Goal: Consume media (video, audio): Consume media (video, audio)

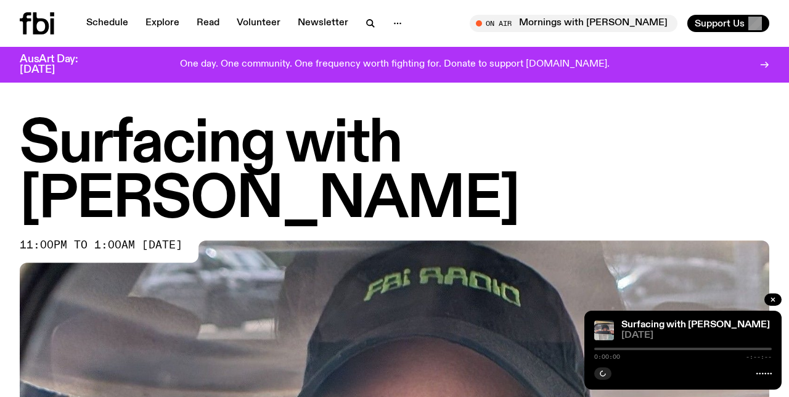
click at [122, 25] on link "Schedule" at bounding box center [107, 23] width 57 height 17
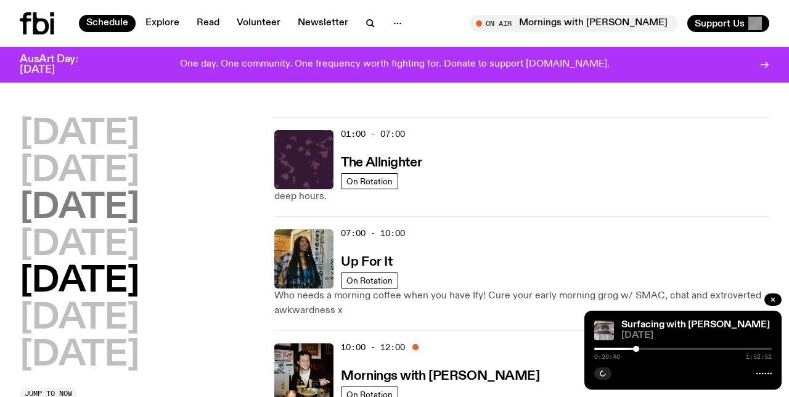
click at [111, 191] on h2 "[DATE]" at bounding box center [80, 208] width 120 height 35
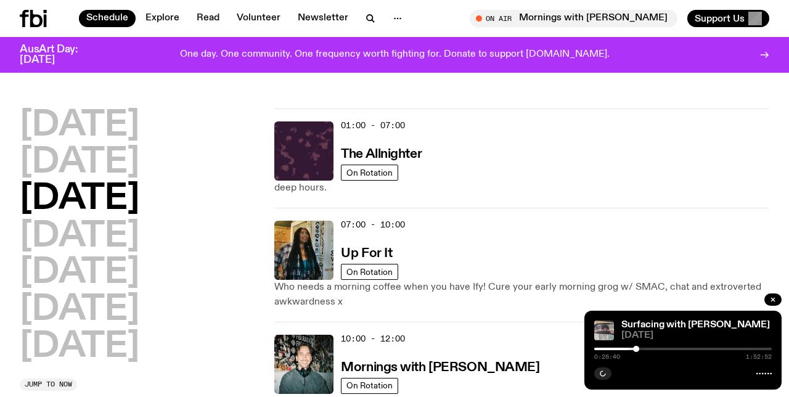
scroll to position [35, 0]
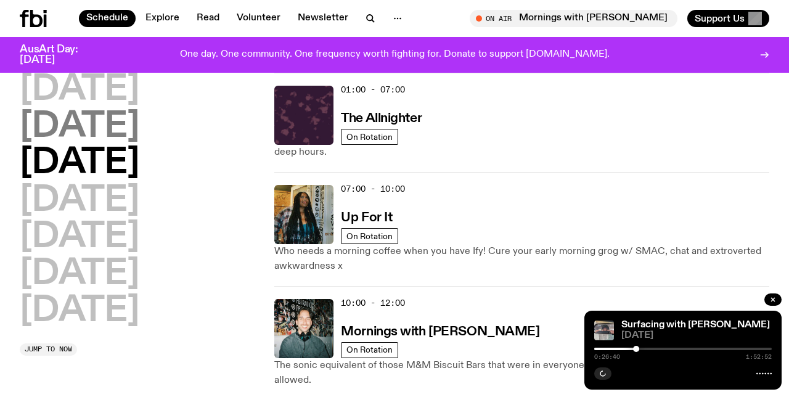
click at [92, 131] on h2 "[DATE]" at bounding box center [80, 127] width 120 height 35
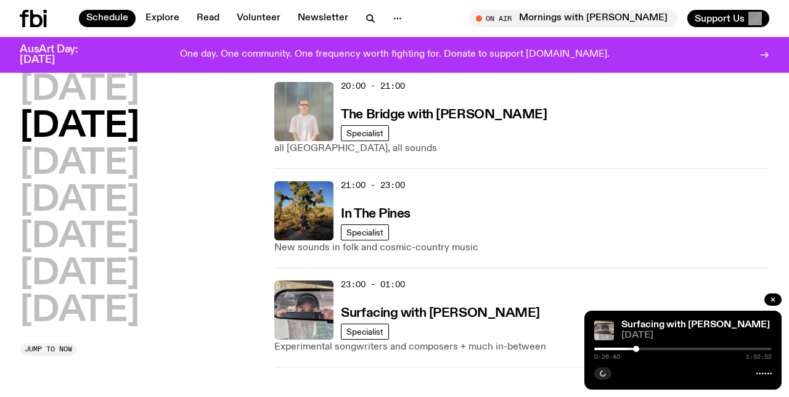
scroll to position [707, 0]
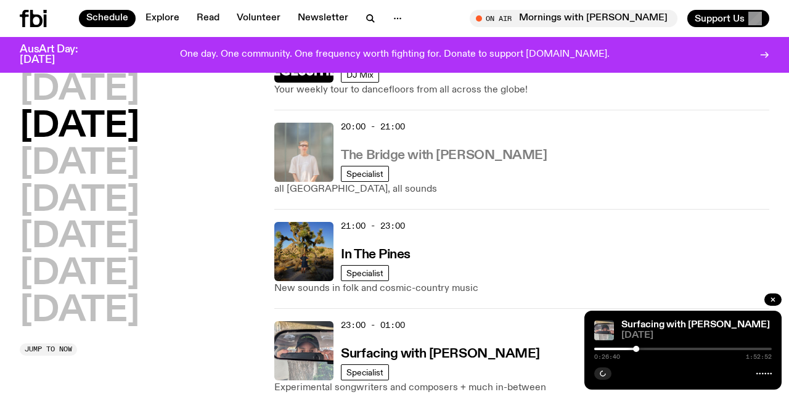
click at [497, 154] on h3 "The Bridge with [PERSON_NAME]" at bounding box center [444, 155] width 206 height 13
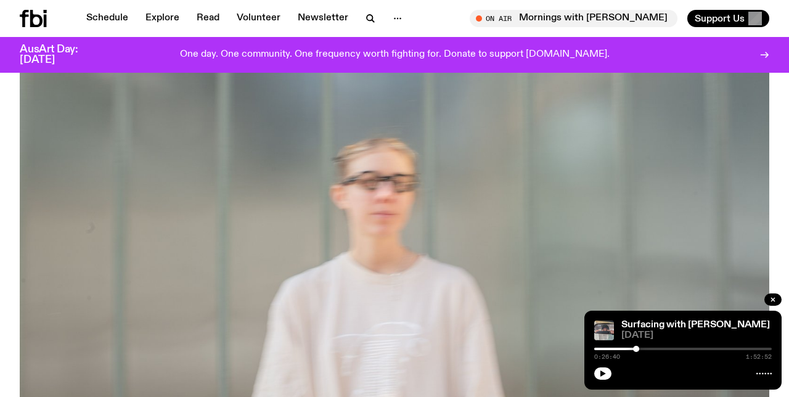
scroll to position [593, 0]
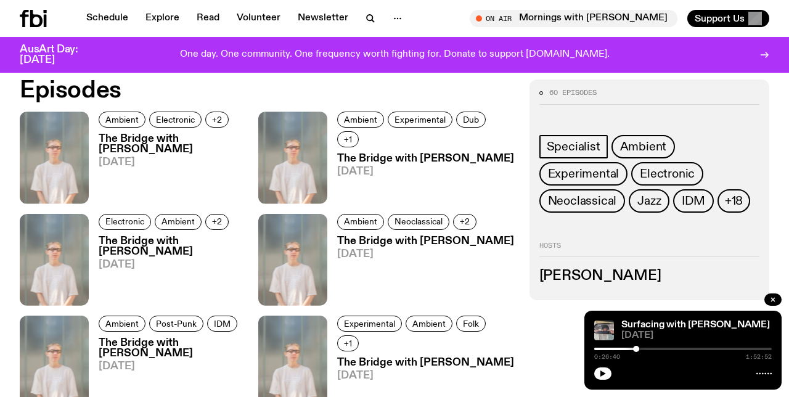
click at [147, 152] on h3 "The Bridge with [PERSON_NAME]" at bounding box center [179, 144] width 160 height 21
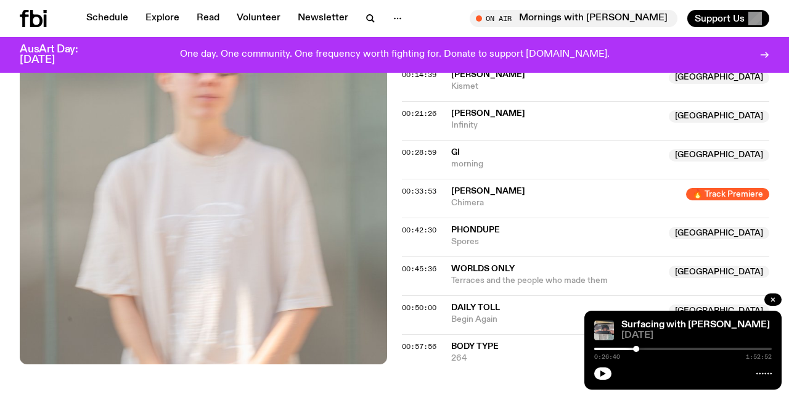
scroll to position [530, 0]
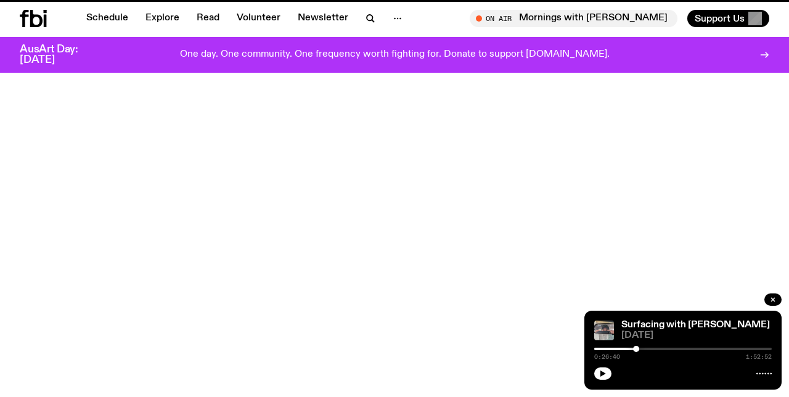
scroll to position [593, 0]
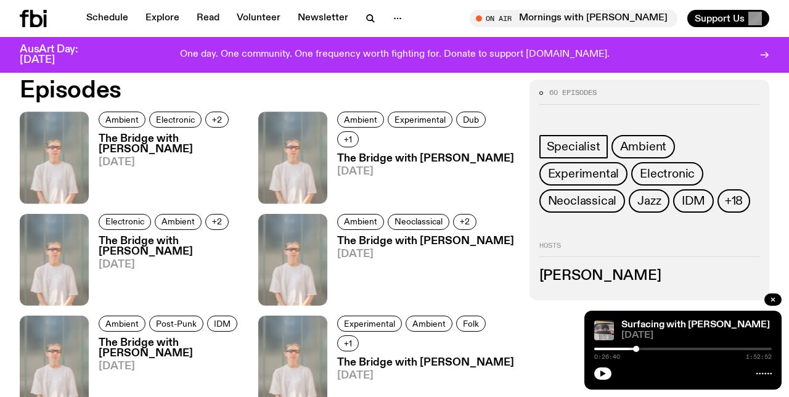
click at [366, 154] on h3 "The Bridge with [PERSON_NAME]" at bounding box center [426, 159] width 178 height 10
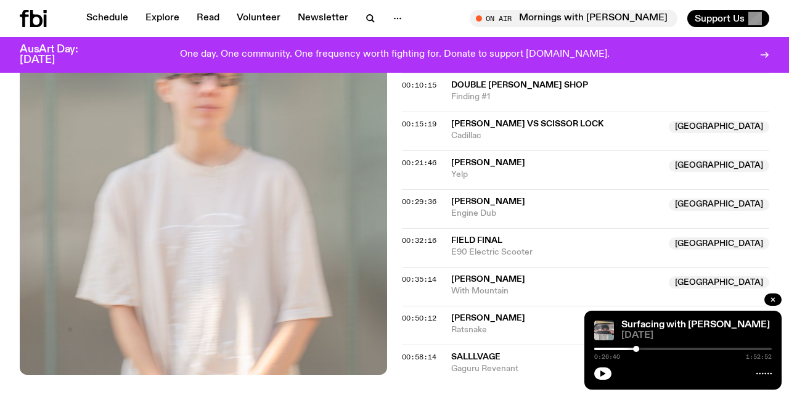
scroll to position [481, 0]
click at [368, 13] on icon "button" at bounding box center [370, 18] width 15 height 15
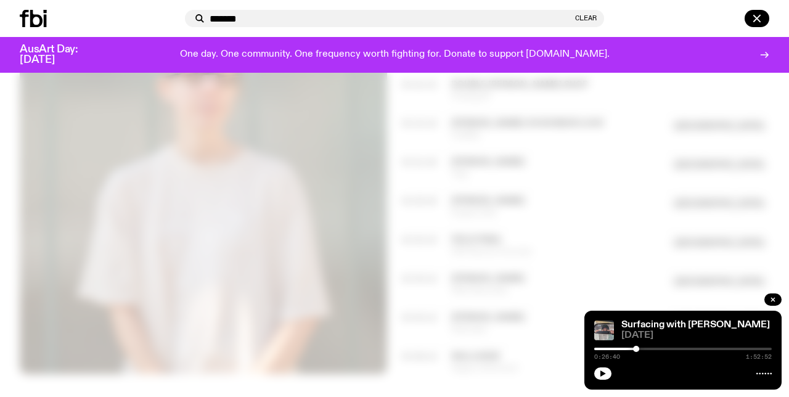
type input "*******"
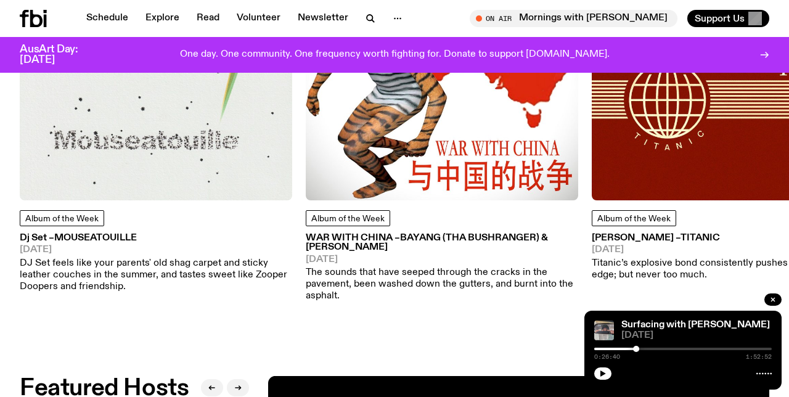
scroll to position [1423, 0]
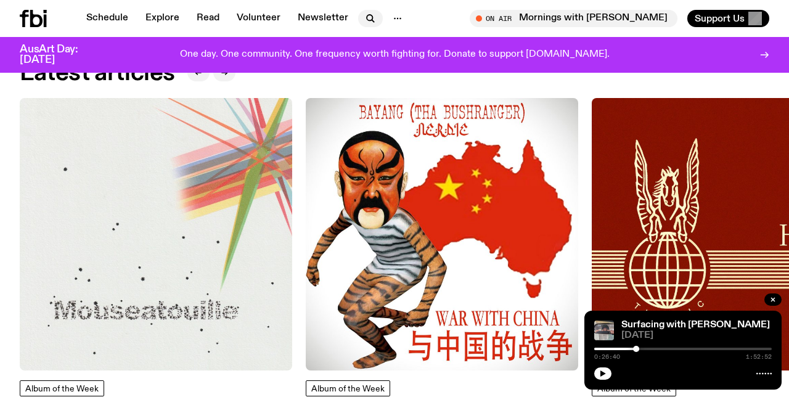
click at [375, 24] on button "button" at bounding box center [370, 18] width 25 height 17
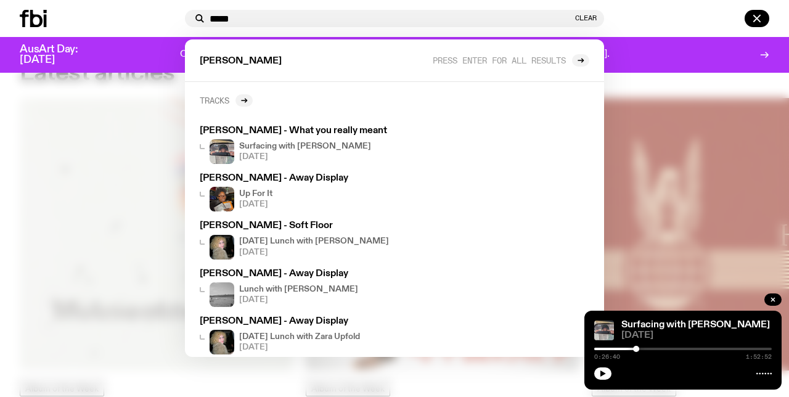
type input "*****"
click at [229, 102] on h2 "Tracks" at bounding box center [215, 100] width 30 height 9
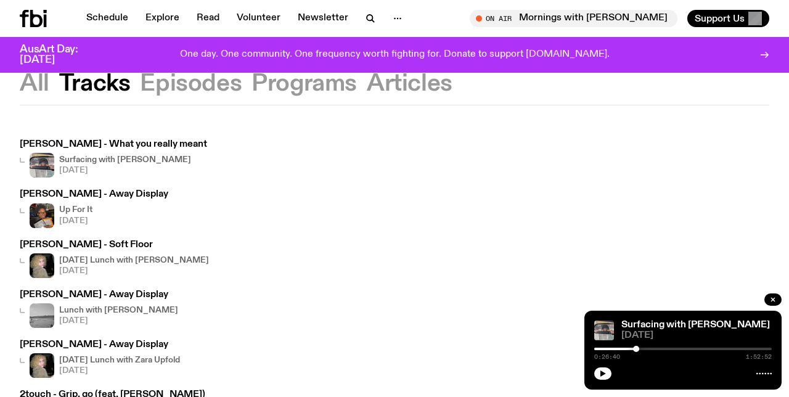
scroll to position [40, 0]
click at [122, 165] on div "Surfacing with [PERSON_NAME] [DATE]" at bounding box center [125, 164] width 132 height 25
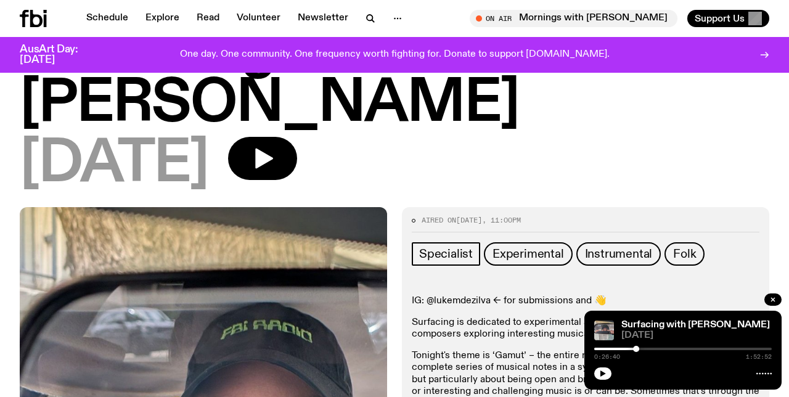
scroll to position [72, 0]
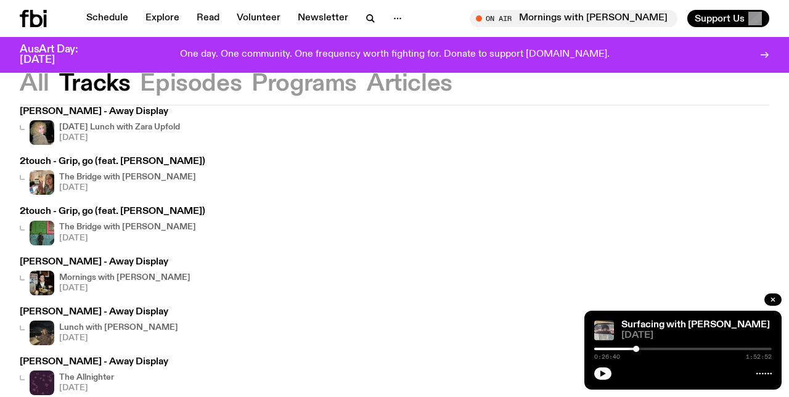
scroll to position [353, 0]
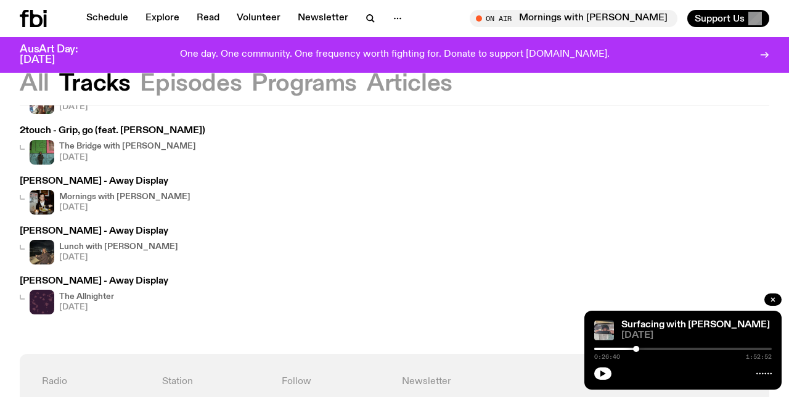
click at [83, 290] on div "The Allnighter [DATE]" at bounding box center [86, 302] width 55 height 25
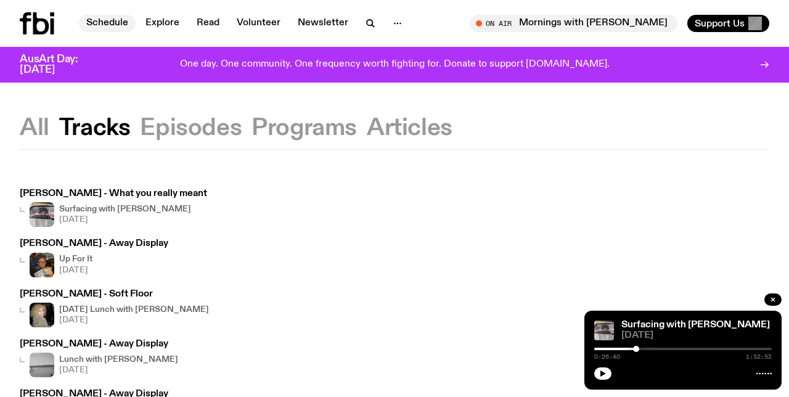
click at [123, 24] on link "Schedule" at bounding box center [107, 23] width 57 height 17
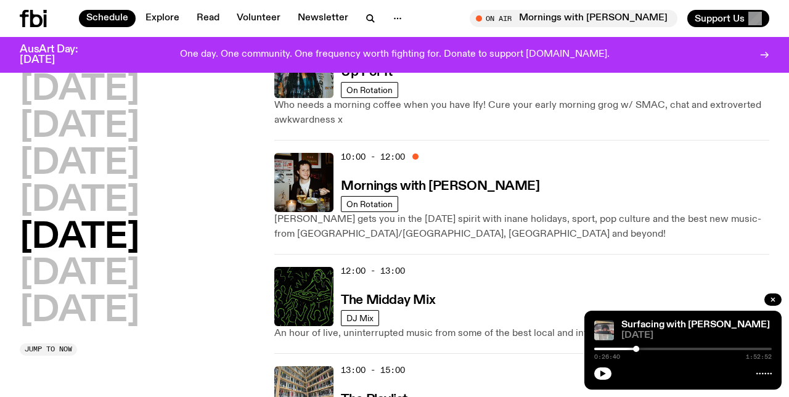
scroll to position [231, 0]
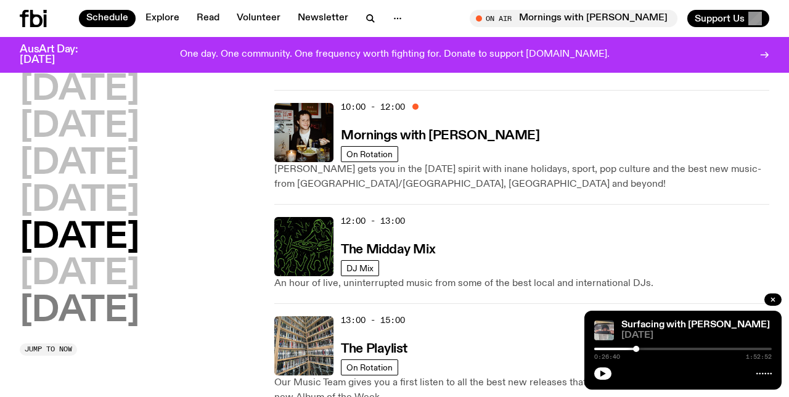
click at [99, 318] on h2 "[DATE]" at bounding box center [80, 311] width 120 height 35
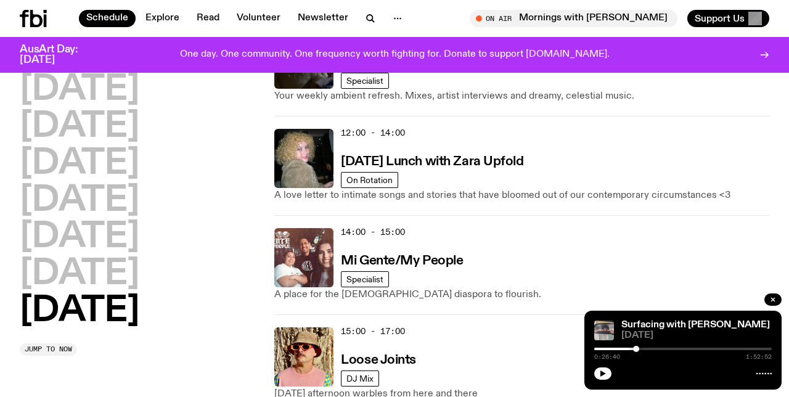
scroll to position [617, 0]
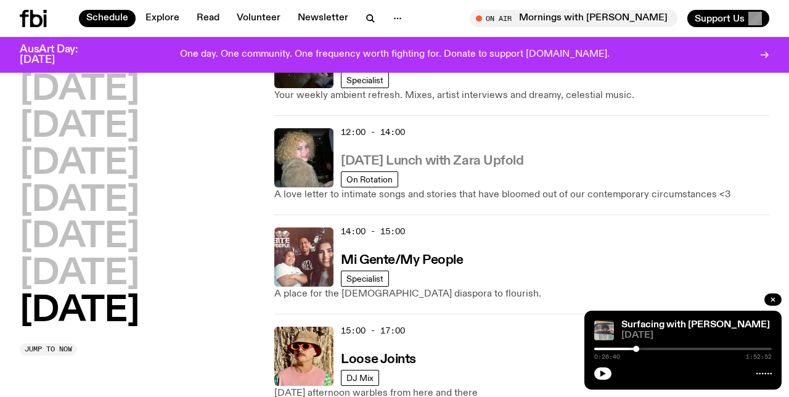
click at [447, 162] on h3 "[DATE] Lunch with Zara Upfold" at bounding box center [432, 161] width 183 height 13
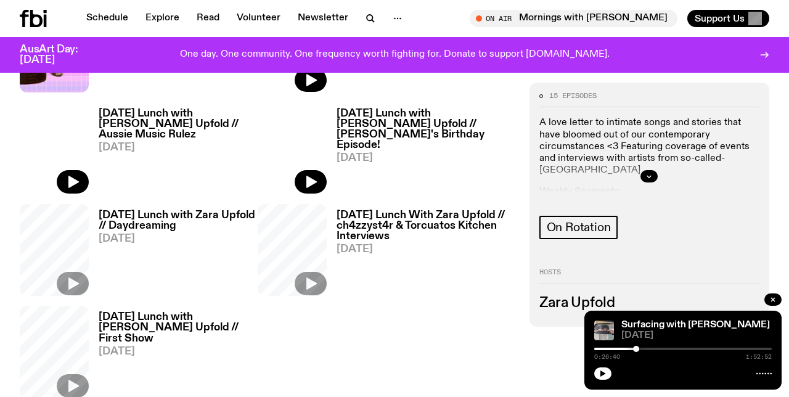
scroll to position [546, 0]
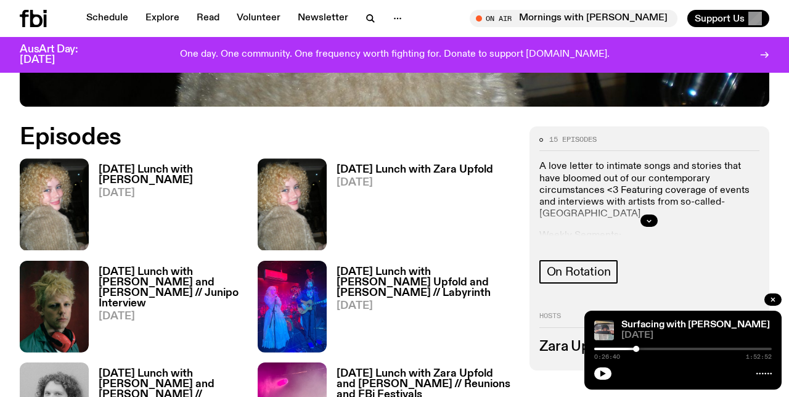
click at [136, 173] on h3 "[DATE] Lunch with [PERSON_NAME]" at bounding box center [178, 175] width 159 height 21
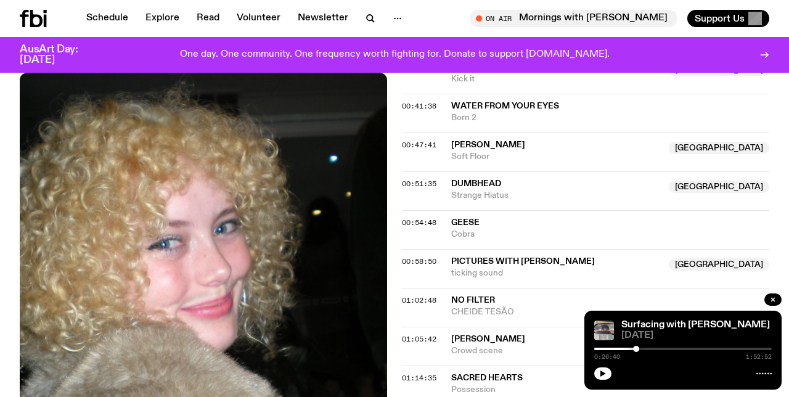
scroll to position [781, 0]
click at [463, 150] on span "[PERSON_NAME]" at bounding box center [488, 145] width 74 height 9
click at [430, 144] on span "00:47:41" at bounding box center [419, 146] width 35 height 10
click at [602, 371] on icon "button" at bounding box center [602, 373] width 7 height 7
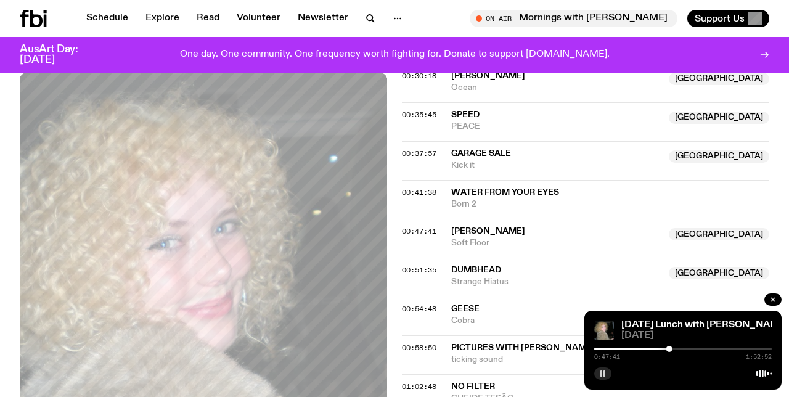
scroll to position [686, 0]
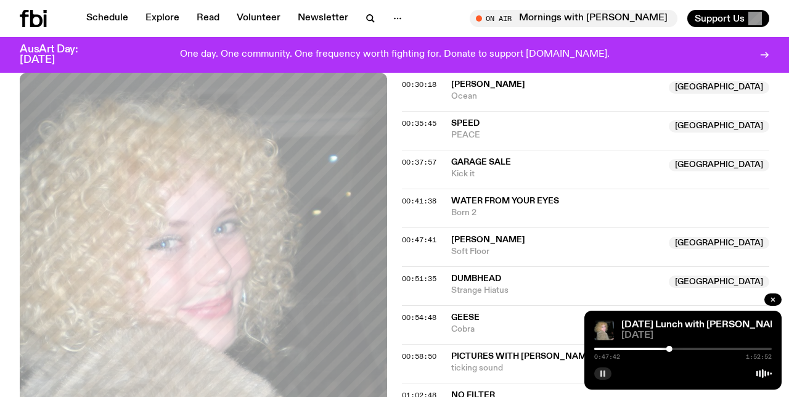
click at [670, 350] on div at bounding box center [670, 349] width 6 height 6
click at [675, 350] on div at bounding box center [683, 349] width 178 height 2
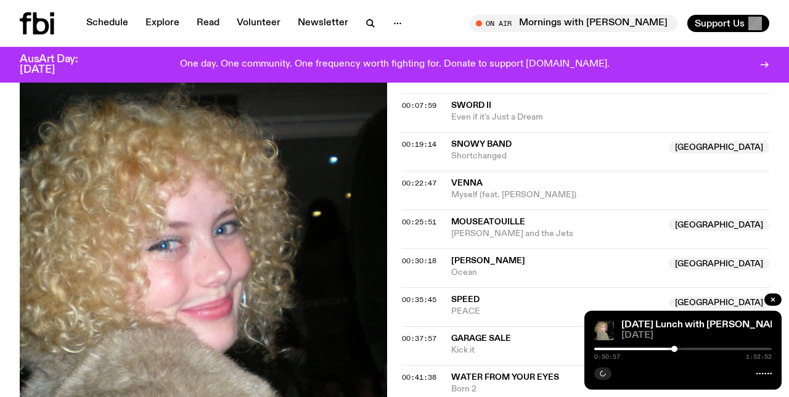
scroll to position [0, 0]
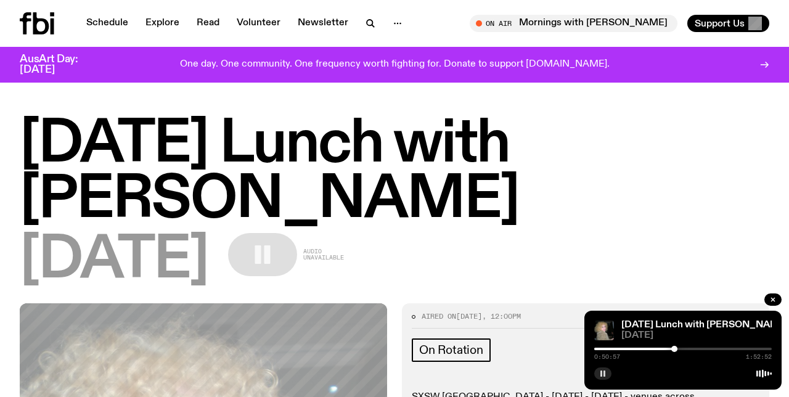
click at [676, 350] on div at bounding box center [675, 349] width 6 height 6
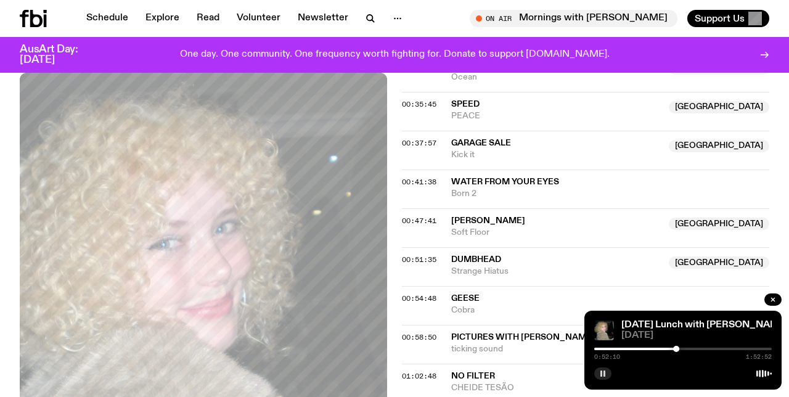
scroll to position [707, 0]
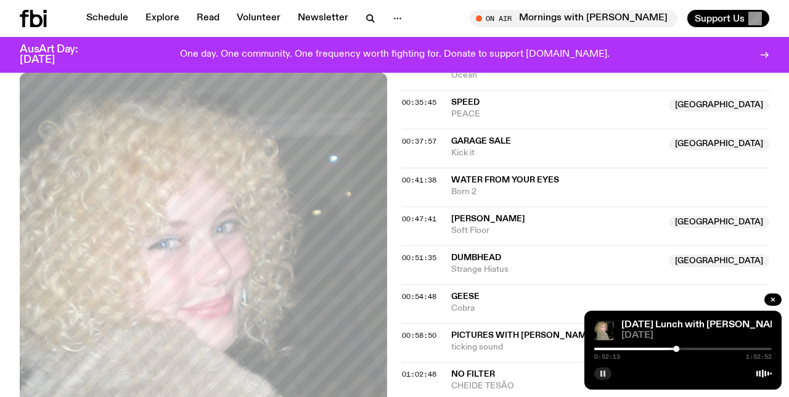
click at [678, 350] on div at bounding box center [676, 349] width 6 height 6
click at [681, 349] on div at bounding box center [683, 349] width 178 height 2
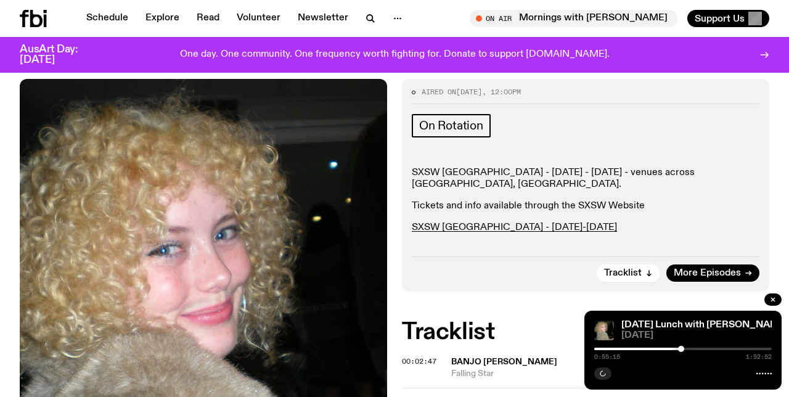
scroll to position [0, 0]
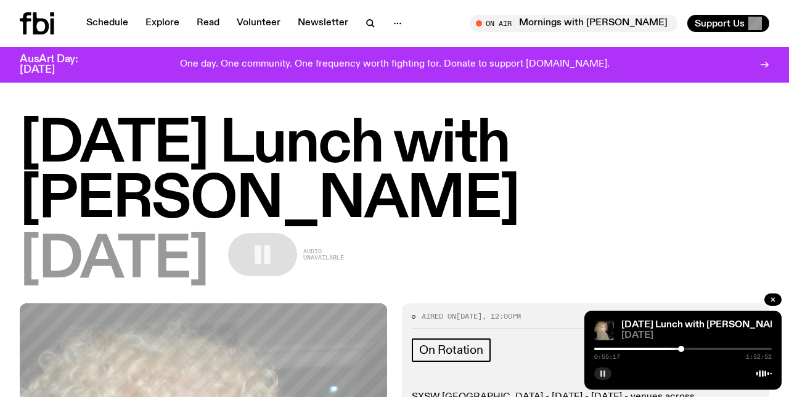
click at [683, 352] on div "0:55:17 1:52:52" at bounding box center [683, 352] width 178 height 15
click at [683, 350] on div at bounding box center [681, 349] width 6 height 6
click at [684, 350] on div at bounding box center [683, 349] width 6 height 6
click at [685, 350] on div at bounding box center [684, 349] width 6 height 6
click at [675, 349] on div at bounding box center [597, 349] width 178 height 2
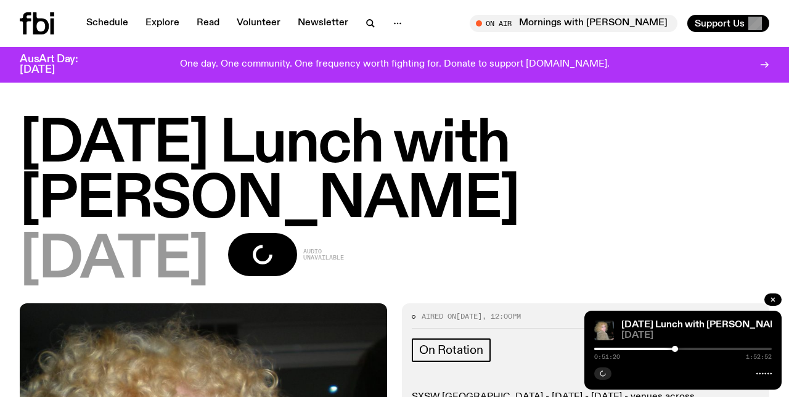
click at [672, 349] on div at bounding box center [675, 349] width 6 height 6
click at [671, 349] on div at bounding box center [672, 349] width 6 height 6
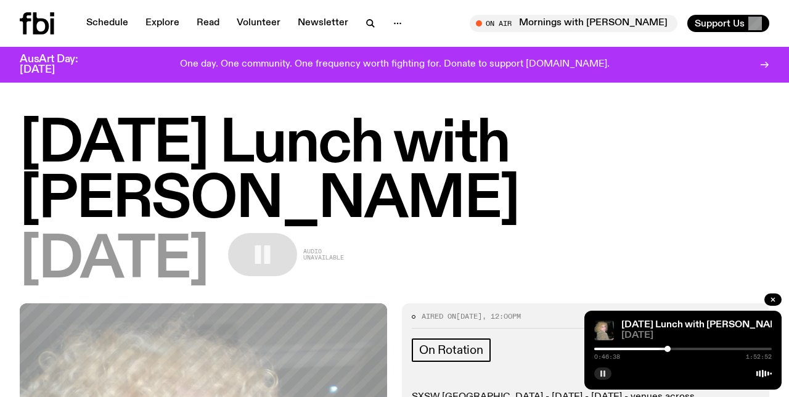
click at [668, 350] on div at bounding box center [668, 349] width 6 height 6
click at [661, 345] on div "0:46:39 1:52:52" at bounding box center [683, 352] width 178 height 15
click at [664, 348] on div at bounding box center [579, 349] width 178 height 2
click at [667, 348] on div at bounding box center [683, 349] width 178 height 2
click at [600, 371] on icon "button" at bounding box center [602, 373] width 7 height 7
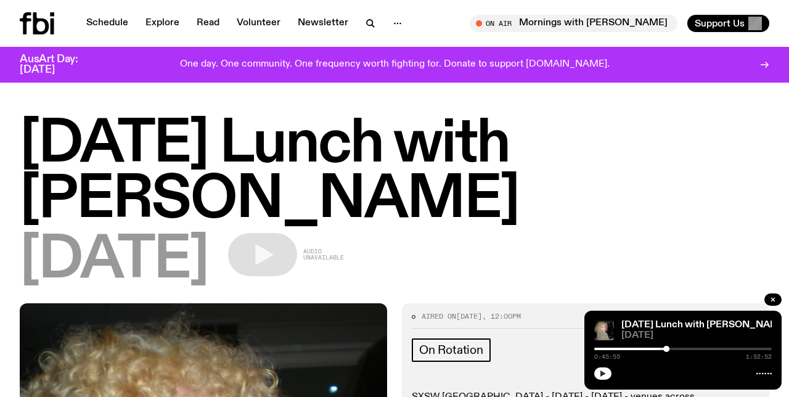
click at [602, 377] on button "button" at bounding box center [602, 374] width 17 height 12
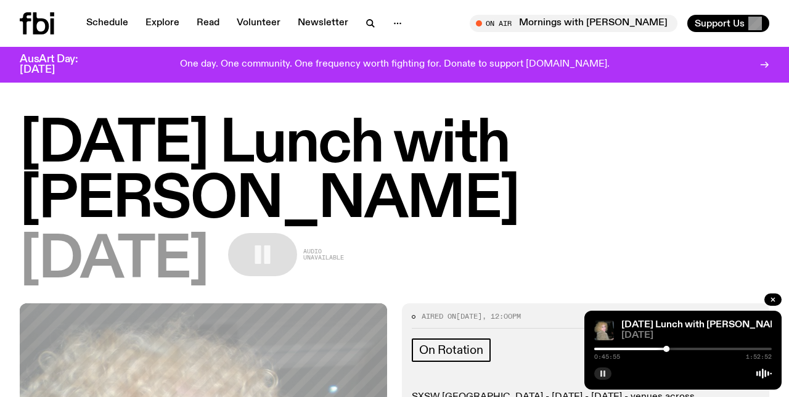
click at [602, 377] on button "button" at bounding box center [602, 374] width 17 height 12
